Goal: Information Seeking & Learning: Learn about a topic

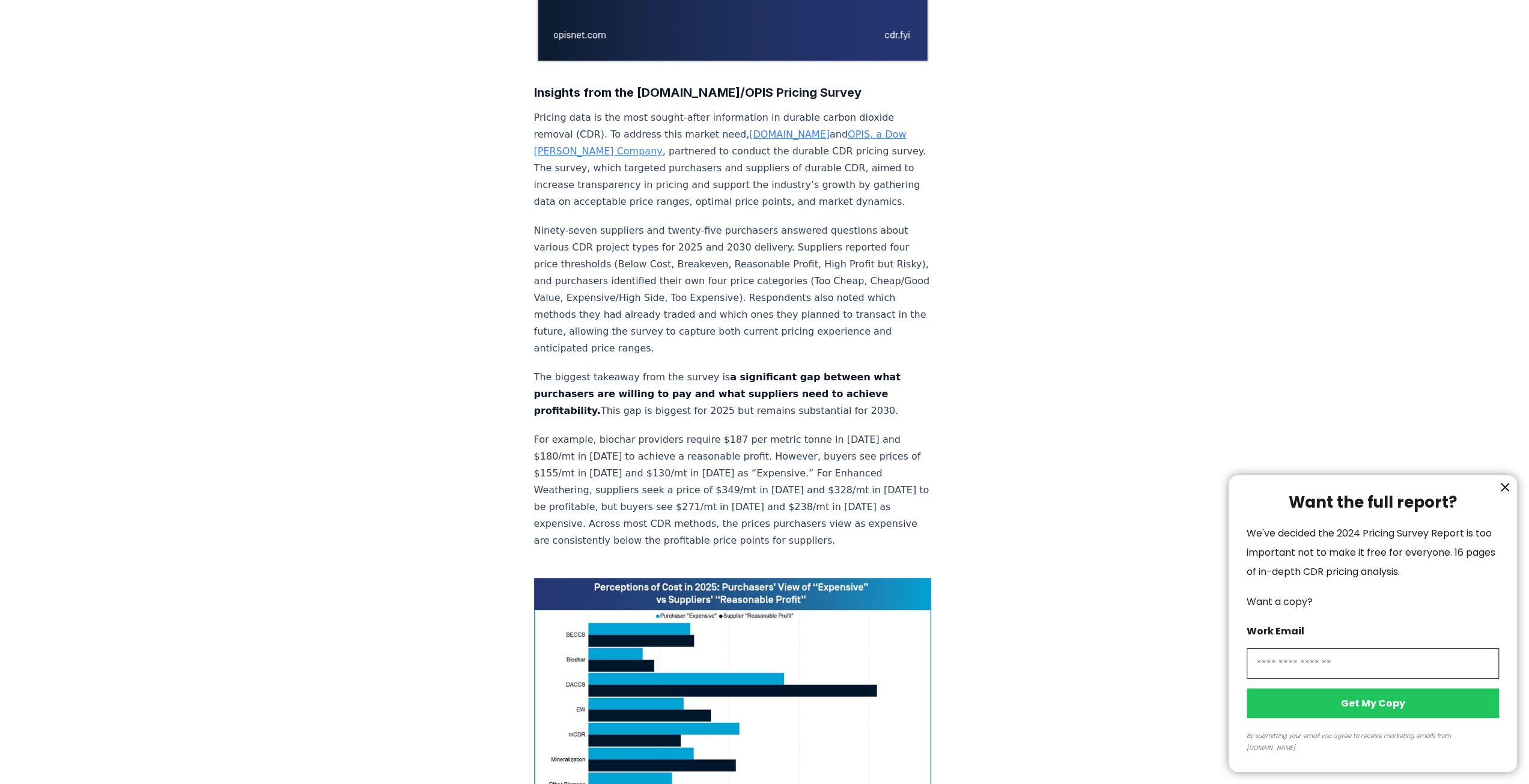
scroll to position [661, 0]
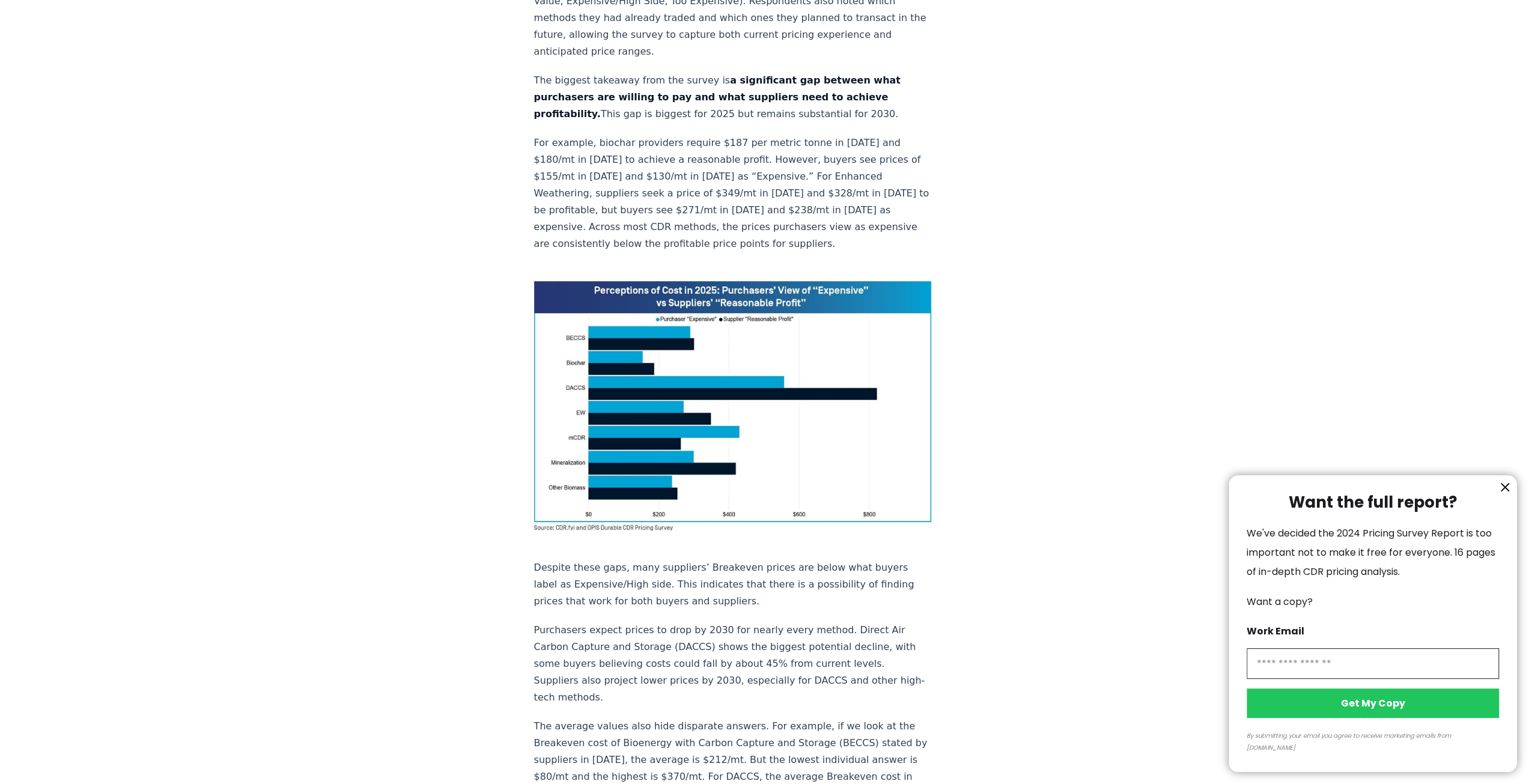
click at [1505, 495] on icon "information" at bounding box center [1504, 487] width 14 height 14
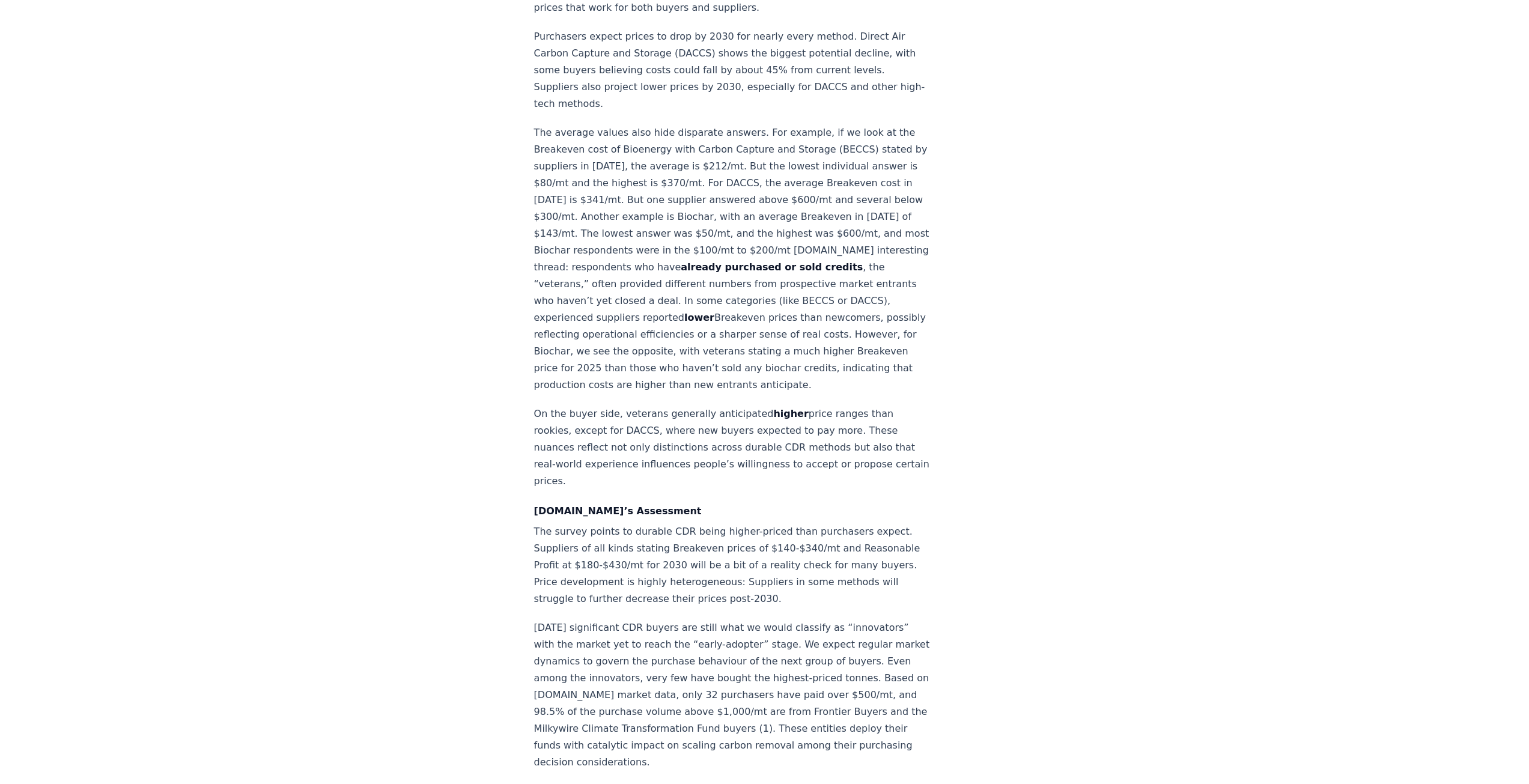
scroll to position [1141, 0]
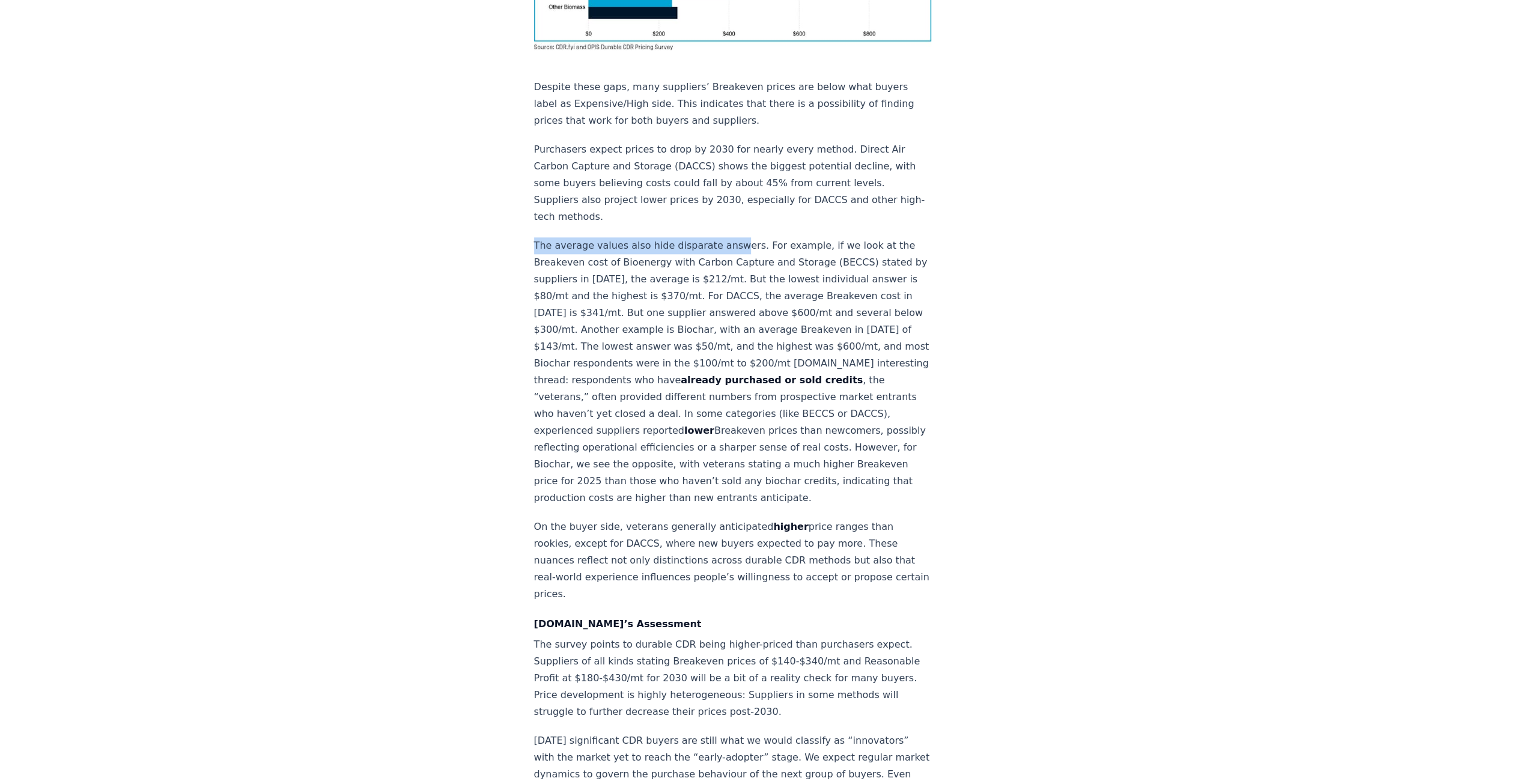
drag, startPoint x: 522, startPoint y: 173, endPoint x: 725, endPoint y: 182, distance: 203.2
click at [725, 182] on div "January 21, 2025 New Survey Shows Pricing Gap in Durable CDR Insights from the …" at bounding box center [765, 417] width 841 height 3031
click at [807, 237] on p "The average values also hide disparate answers. For example, if we look at the …" at bounding box center [732, 371] width 398 height 269
click at [753, 237] on p "The average values also hide disparate answers. For example, if we look at the …" at bounding box center [732, 371] width 398 height 269
click at [643, 237] on p "The average values also hide disparate answers. For example, if we look at the …" at bounding box center [732, 371] width 398 height 269
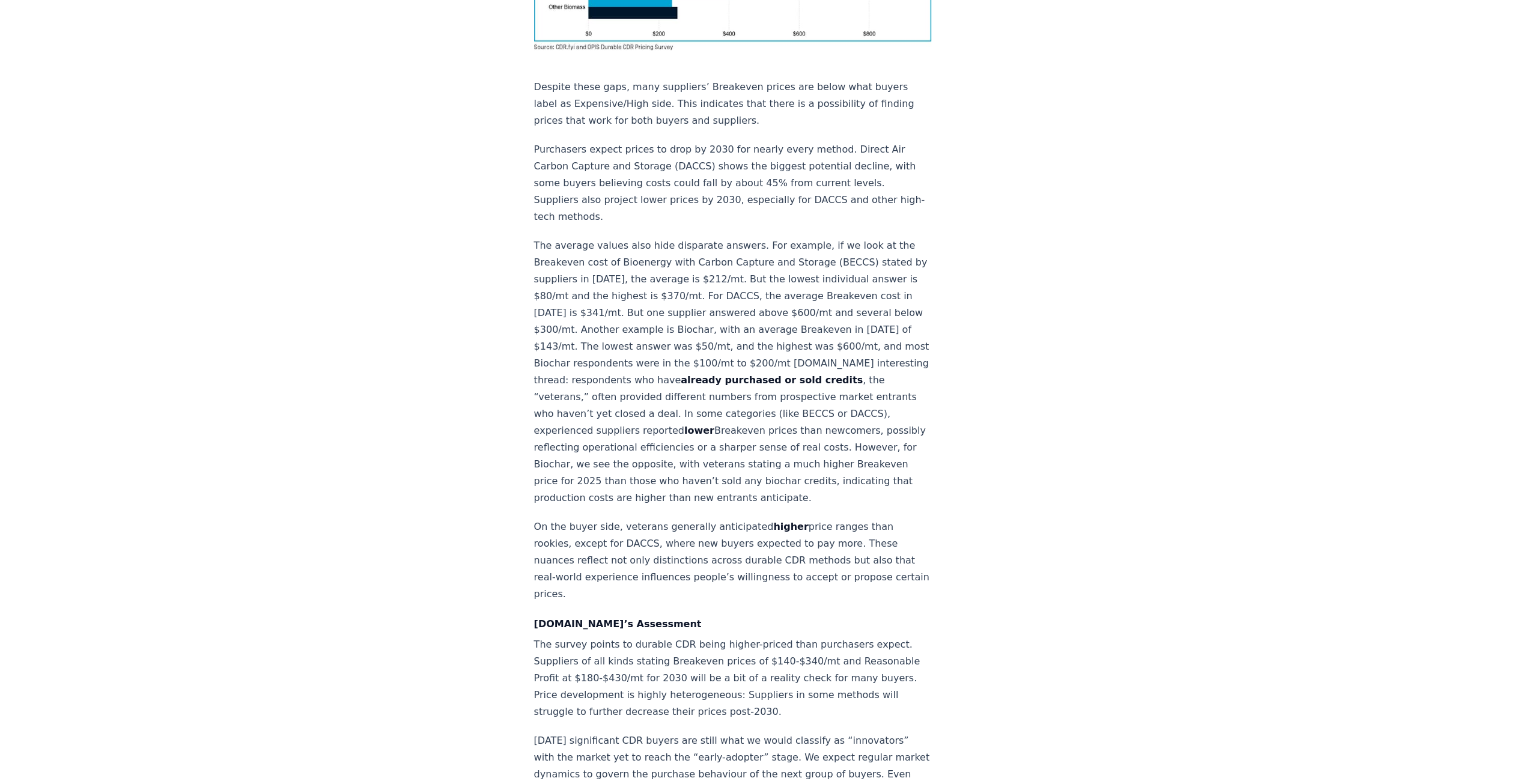
click at [622, 240] on p "The average values also hide disparate answers. For example, if we look at the …" at bounding box center [732, 371] width 398 height 269
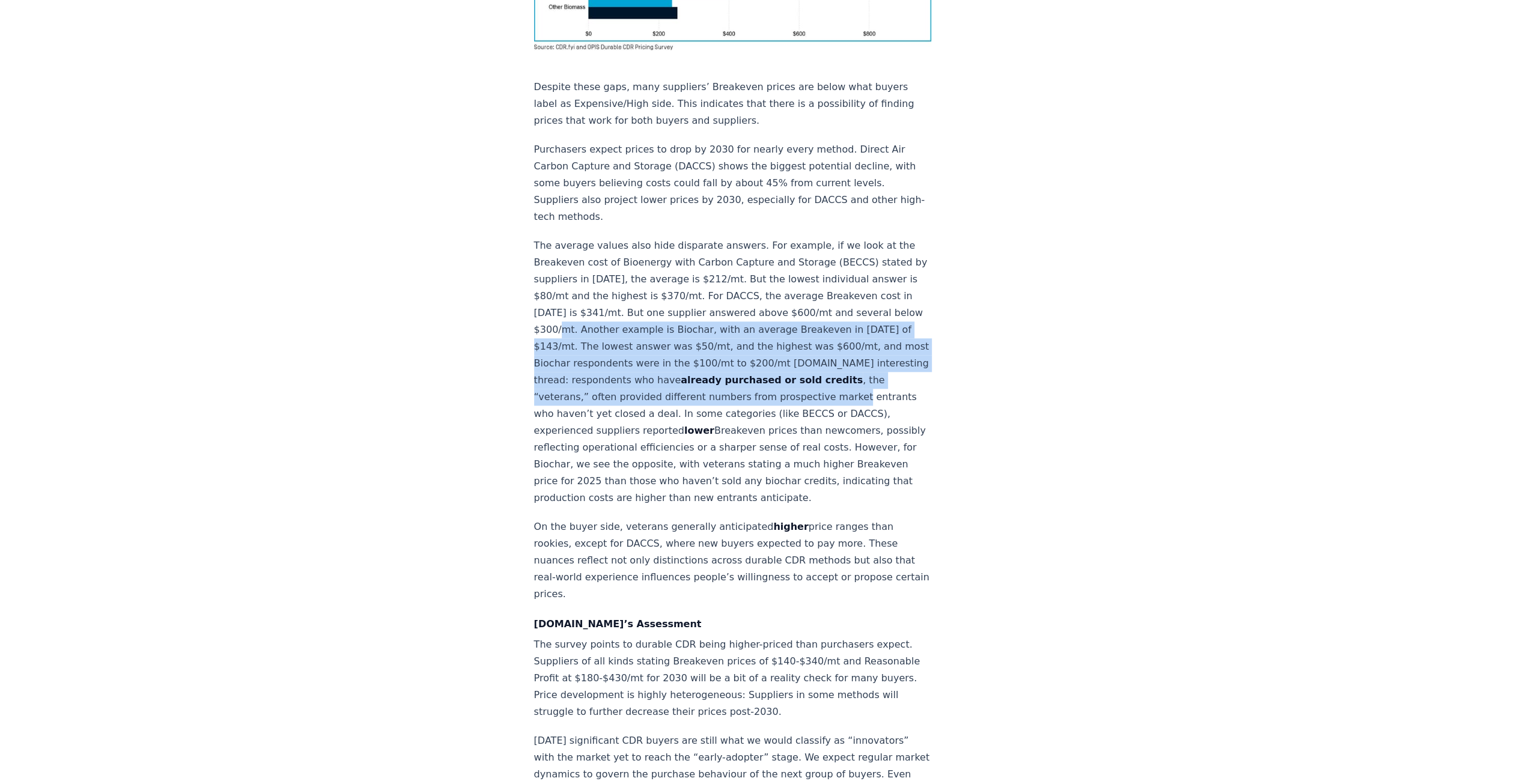
drag, startPoint x: 608, startPoint y: 263, endPoint x: 904, endPoint y: 323, distance: 302.0
click at [904, 323] on article "January 21, 2025 New Survey Shows Pricing Gap in Durable CDR Insights from the …" at bounding box center [764, 417] width 462 height 3031
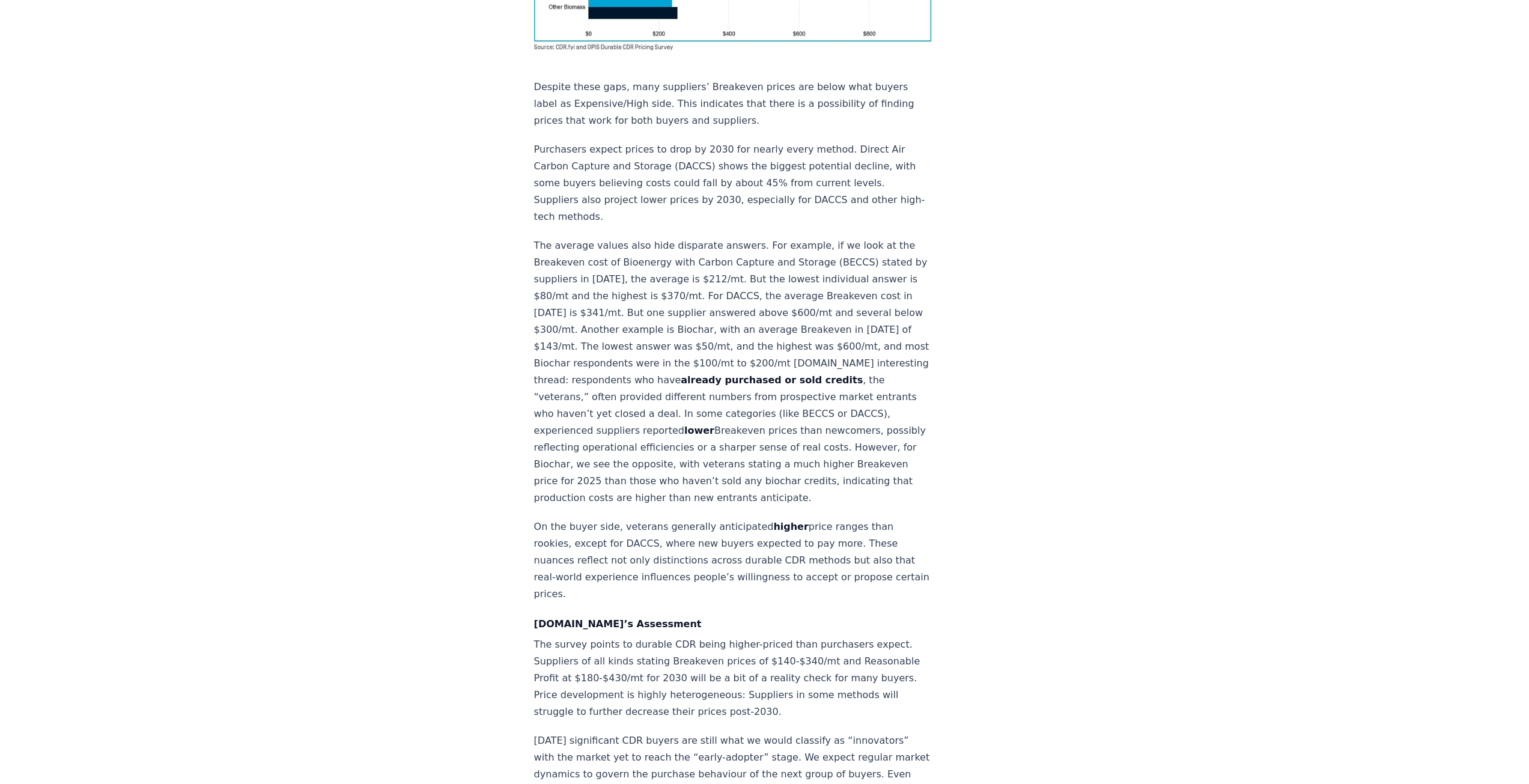
click at [1248, 541] on div "January 21, 2025 New Survey Shows Pricing Gap in Durable CDR Insights from the …" at bounding box center [764, 465] width 1529 height 3127
click at [1268, 653] on div "January 21, 2025 New Survey Shows Pricing Gap in Durable CDR Insights from the …" at bounding box center [764, 465] width 1529 height 3127
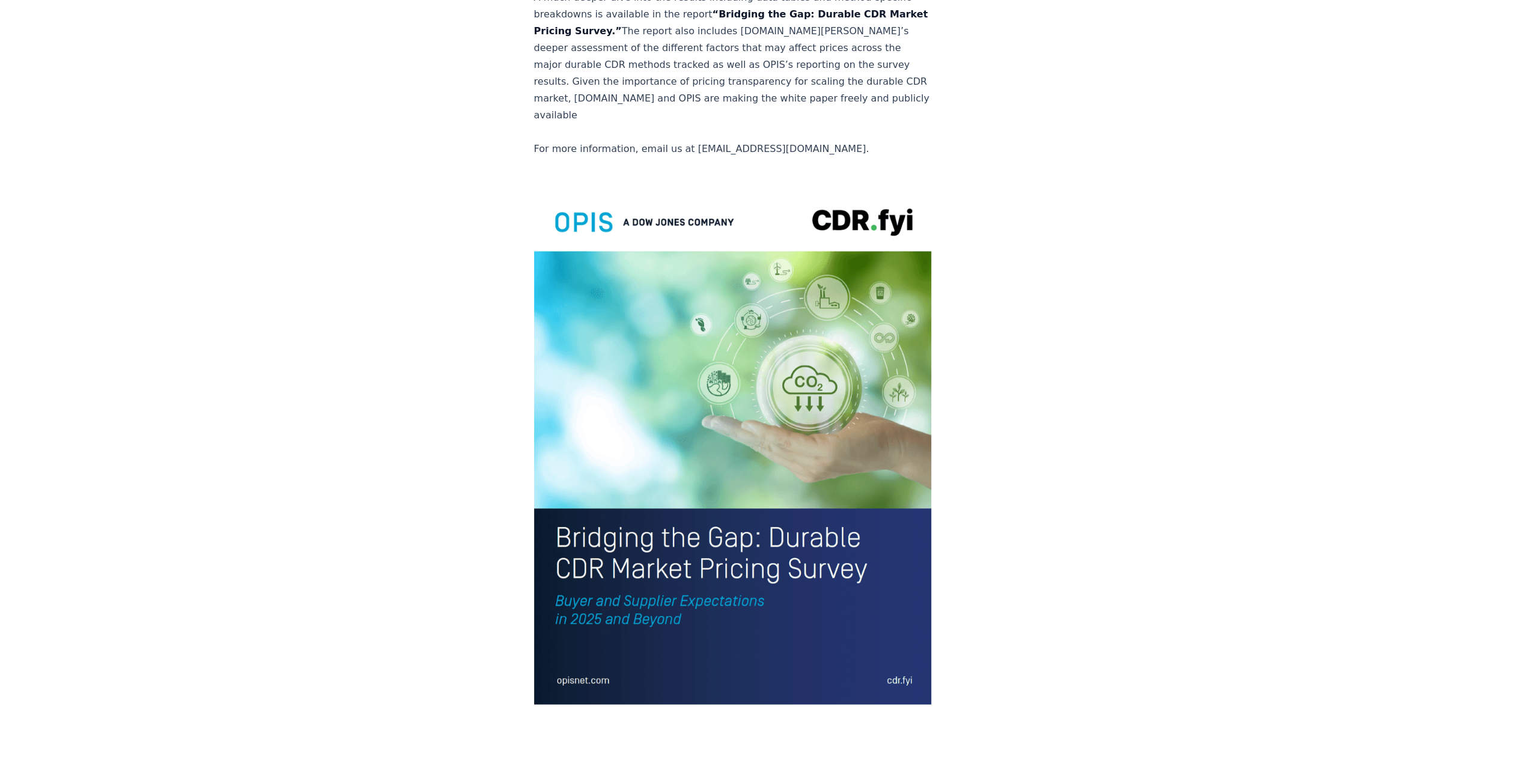
scroll to position [2339, 0]
drag, startPoint x: 669, startPoint y: 498, endPoint x: 666, endPoint y: 490, distance: 8.5
click at [669, 498] on img at bounding box center [732, 446] width 398 height 518
click at [637, 444] on img at bounding box center [732, 446] width 398 height 518
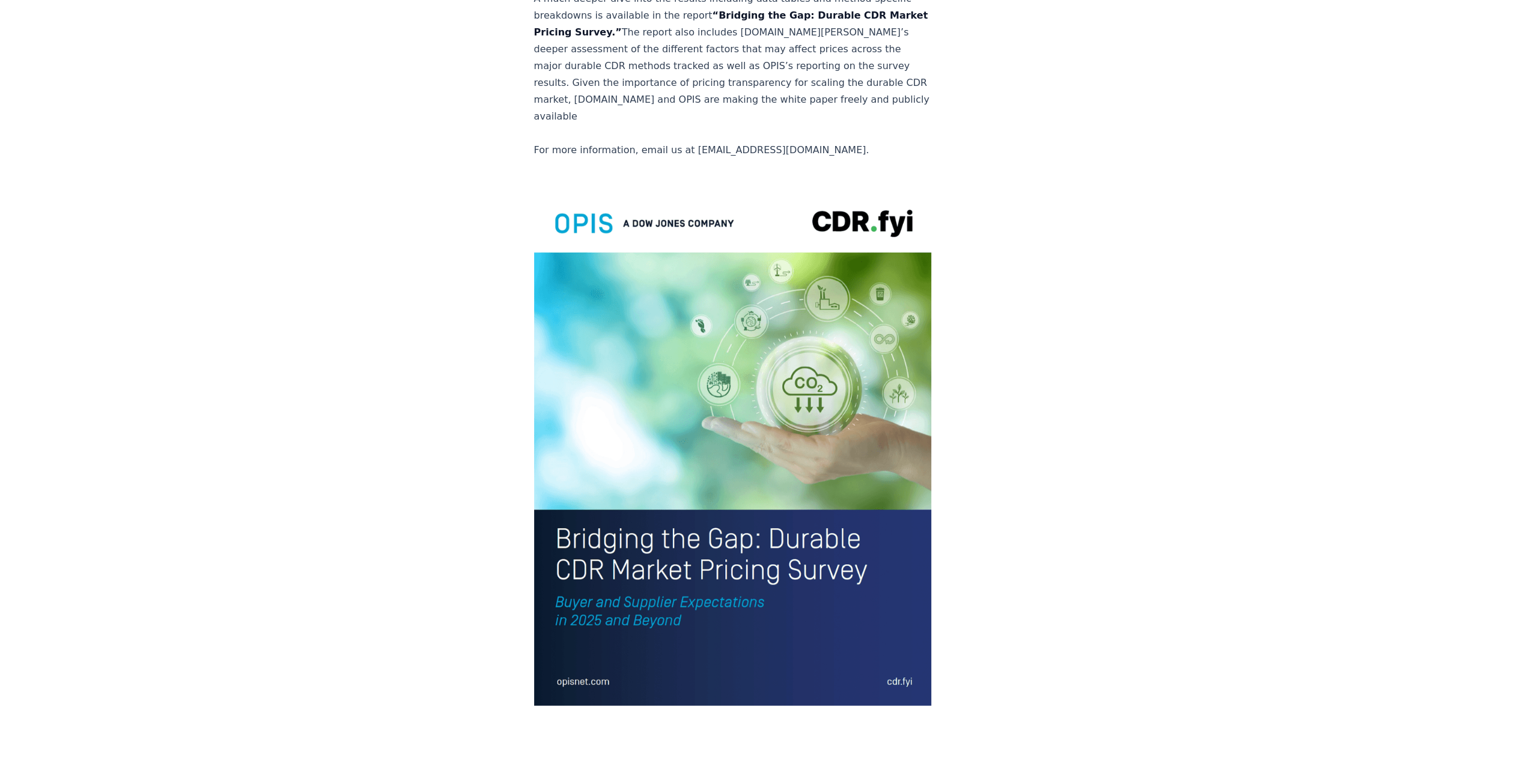
click at [637, 444] on img at bounding box center [732, 446] width 398 height 518
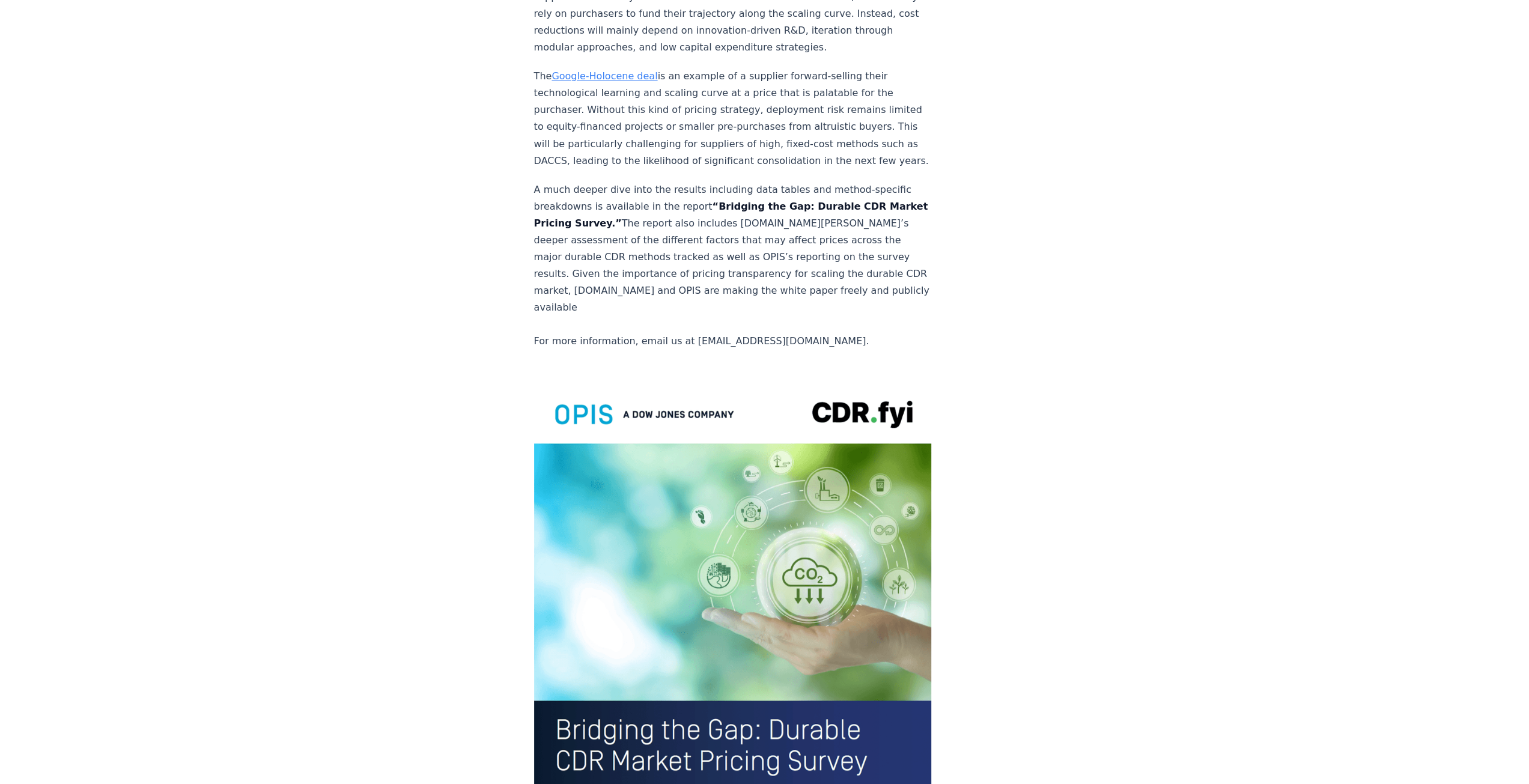
scroll to position [2039, 0]
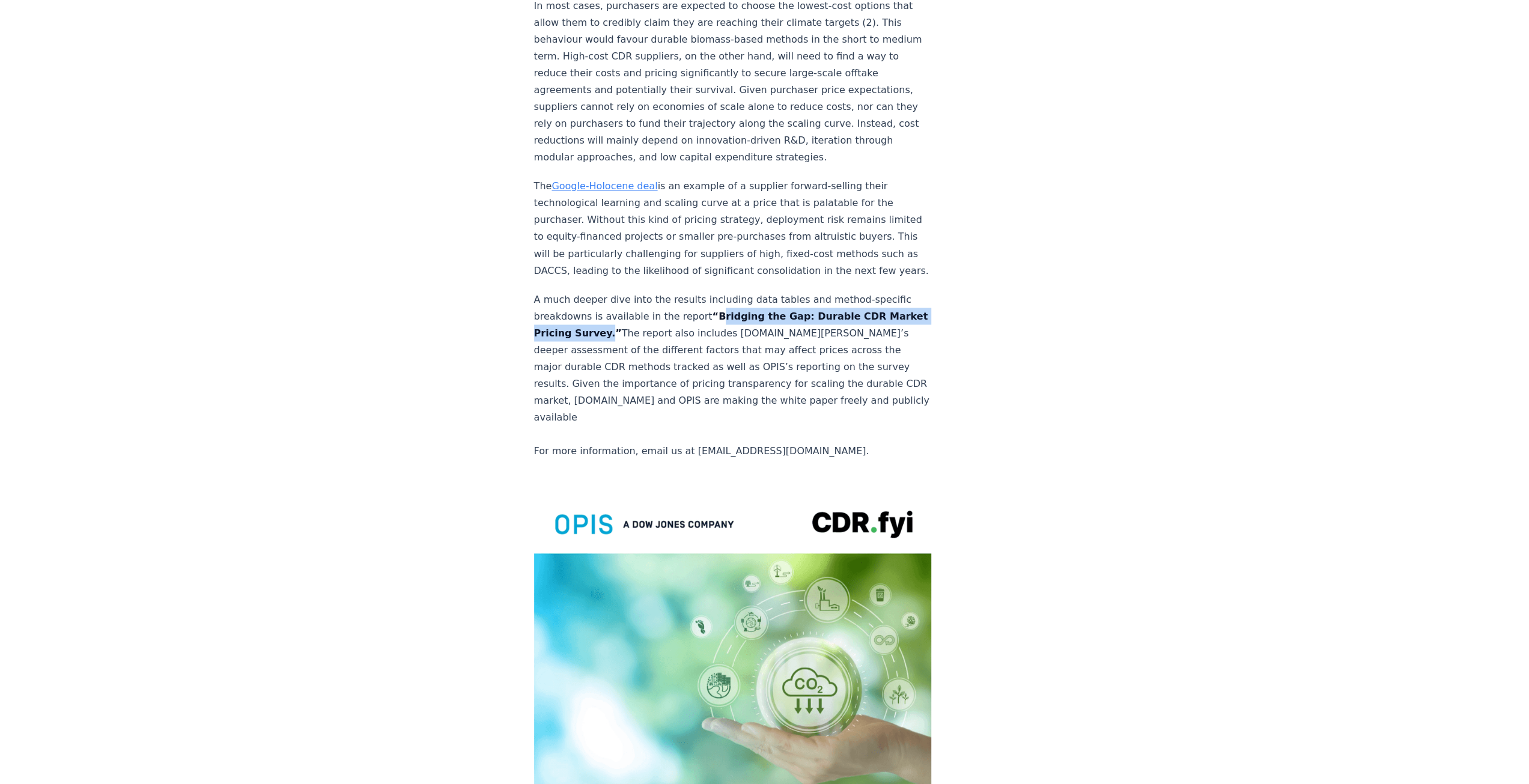
drag, startPoint x: 703, startPoint y: 277, endPoint x: 636, endPoint y: 297, distance: 69.9
click at [636, 309] on strong "“Bridging the Gap: Durable CDR Market Pricing Survey.”" at bounding box center [730, 324] width 394 height 28
copy strong "Bridging the Gap: Durable CDR Market Pricing Survey"
drag, startPoint x: 1076, startPoint y: 212, endPoint x: 1102, endPoint y: 164, distance: 54.6
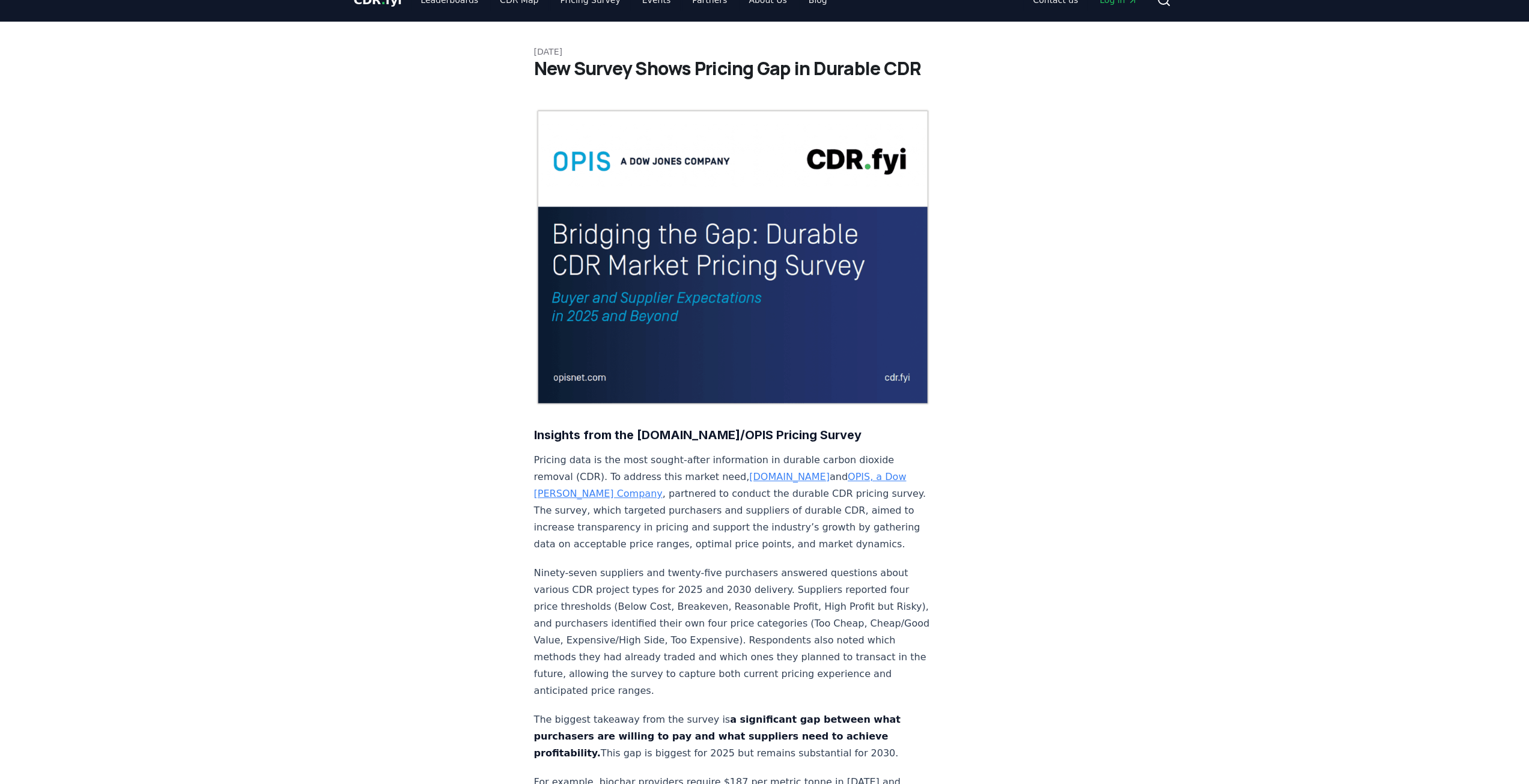
scroll to position [0, 0]
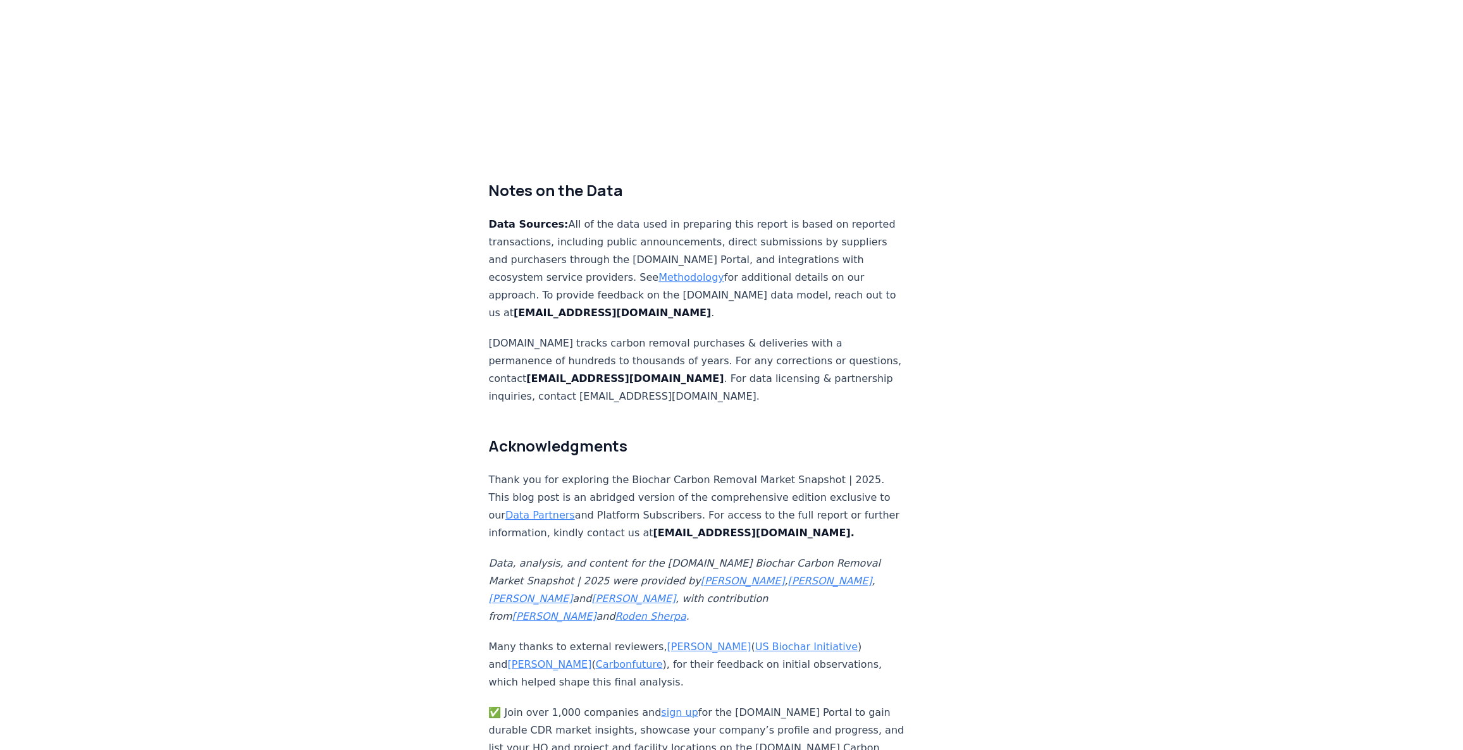
scroll to position [525, 0]
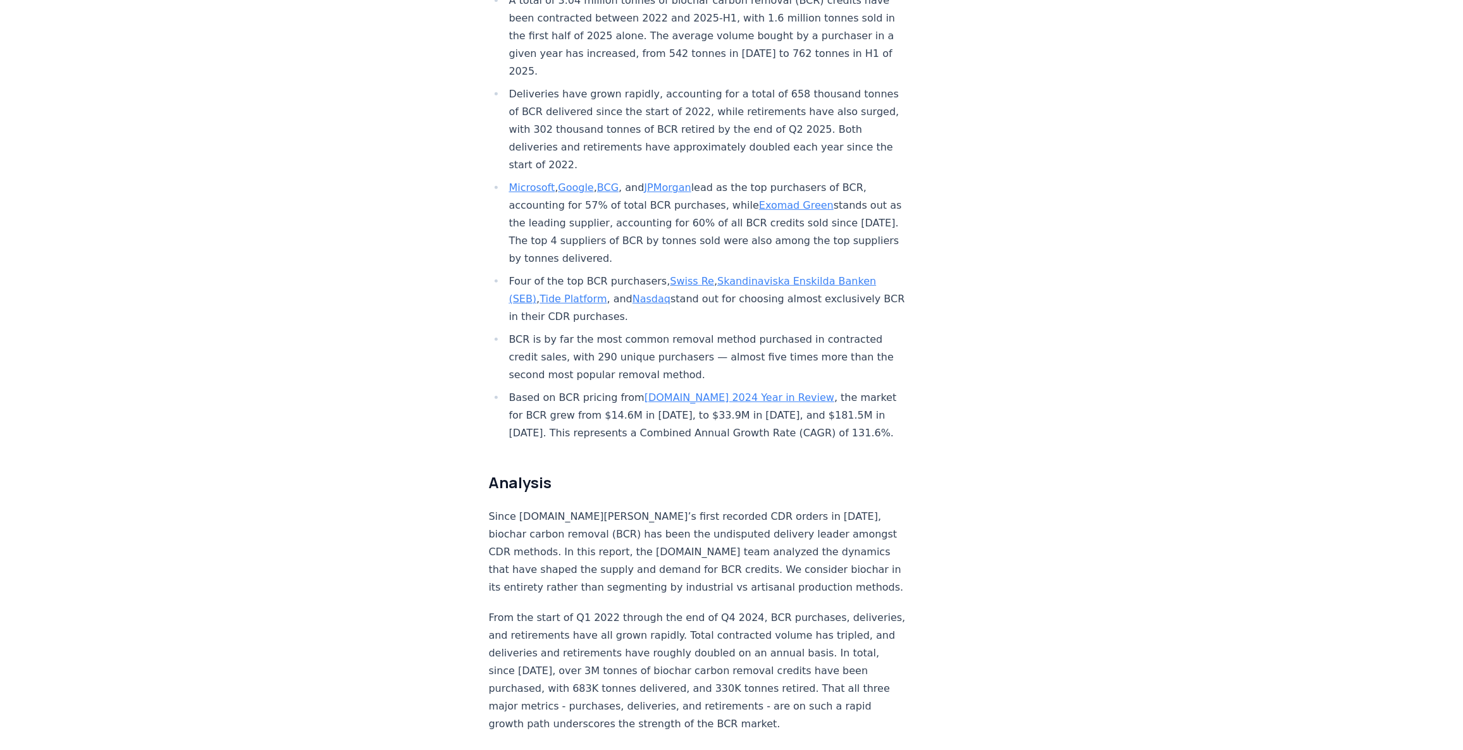
click at [692, 392] on link "[DOMAIN_NAME] 2024 Year in Review" at bounding box center [740, 398] width 190 height 12
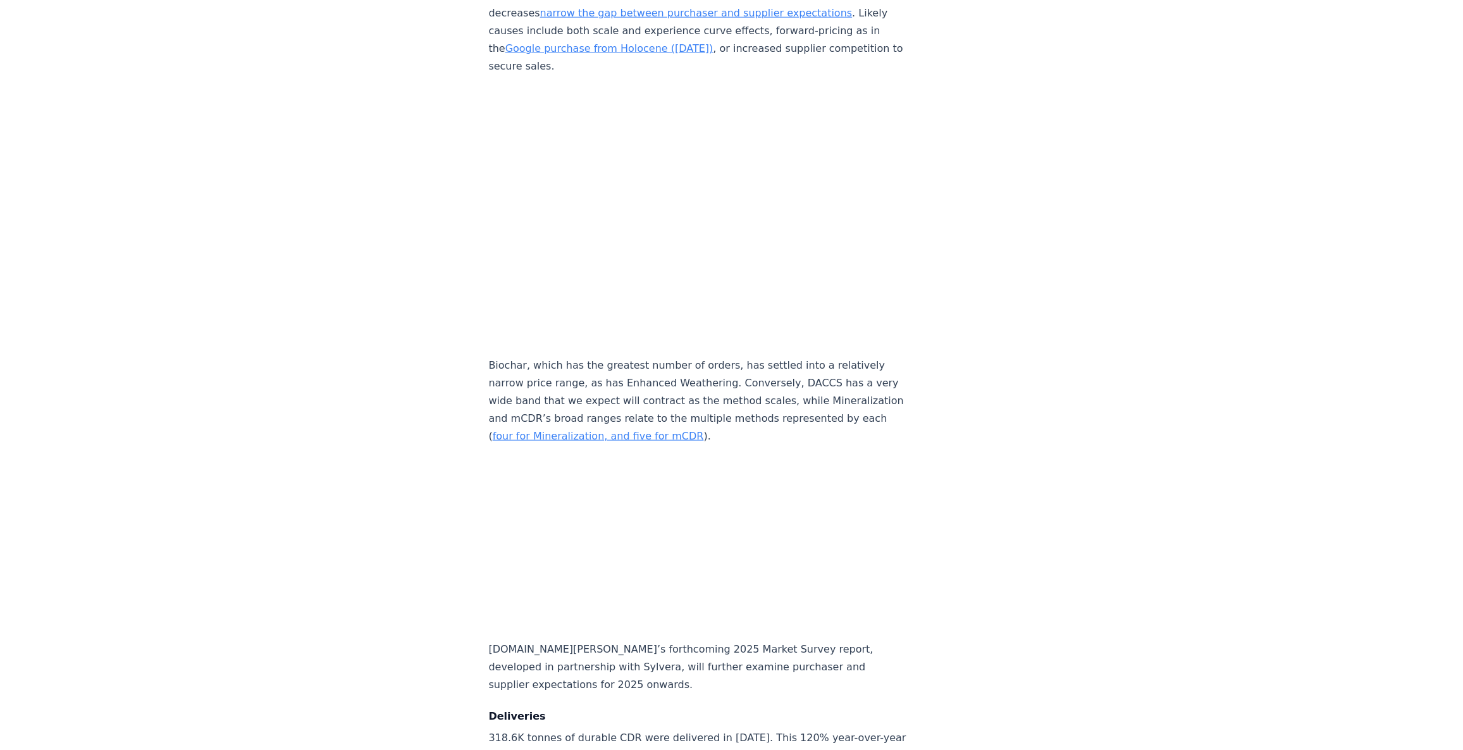
scroll to position [5696, 0]
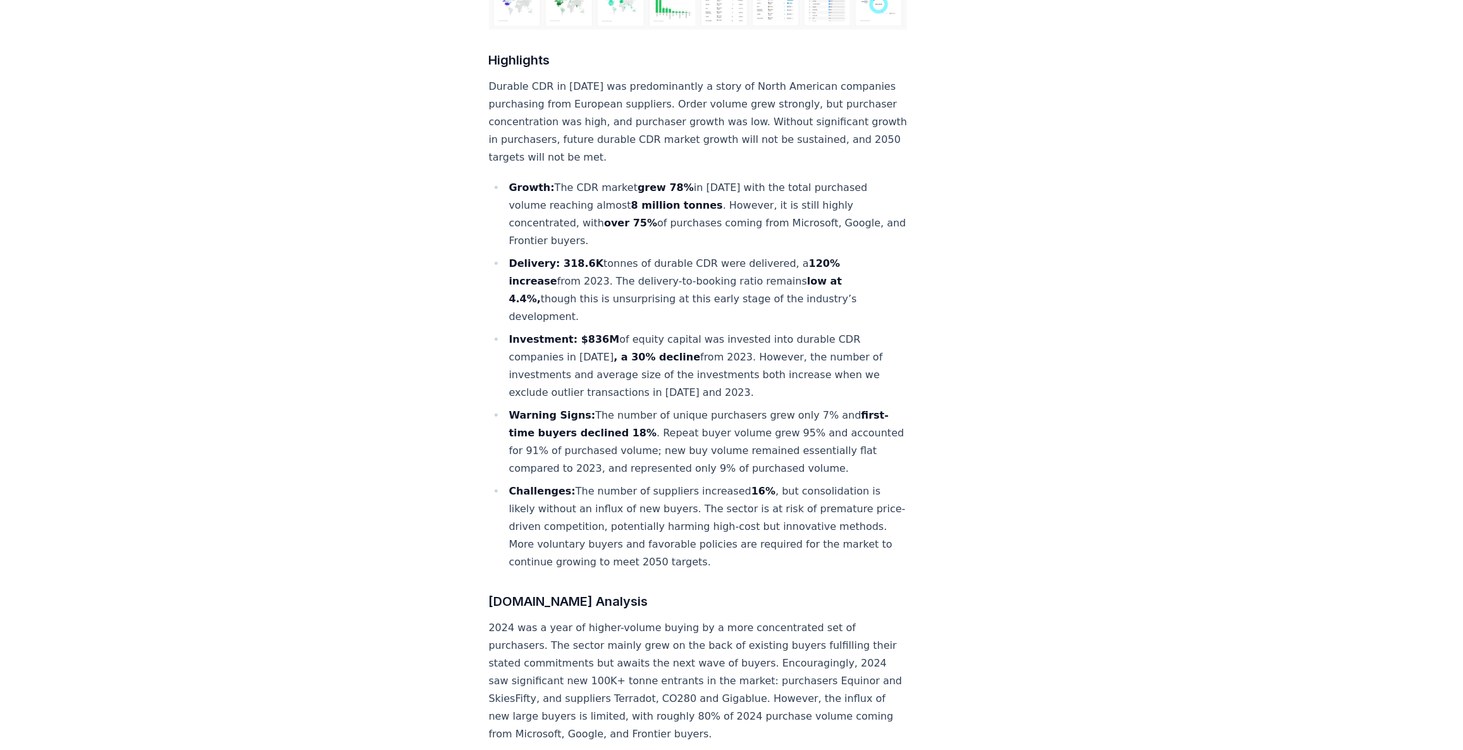
scroll to position [0, 0]
